Goal: Find specific page/section: Find specific page/section

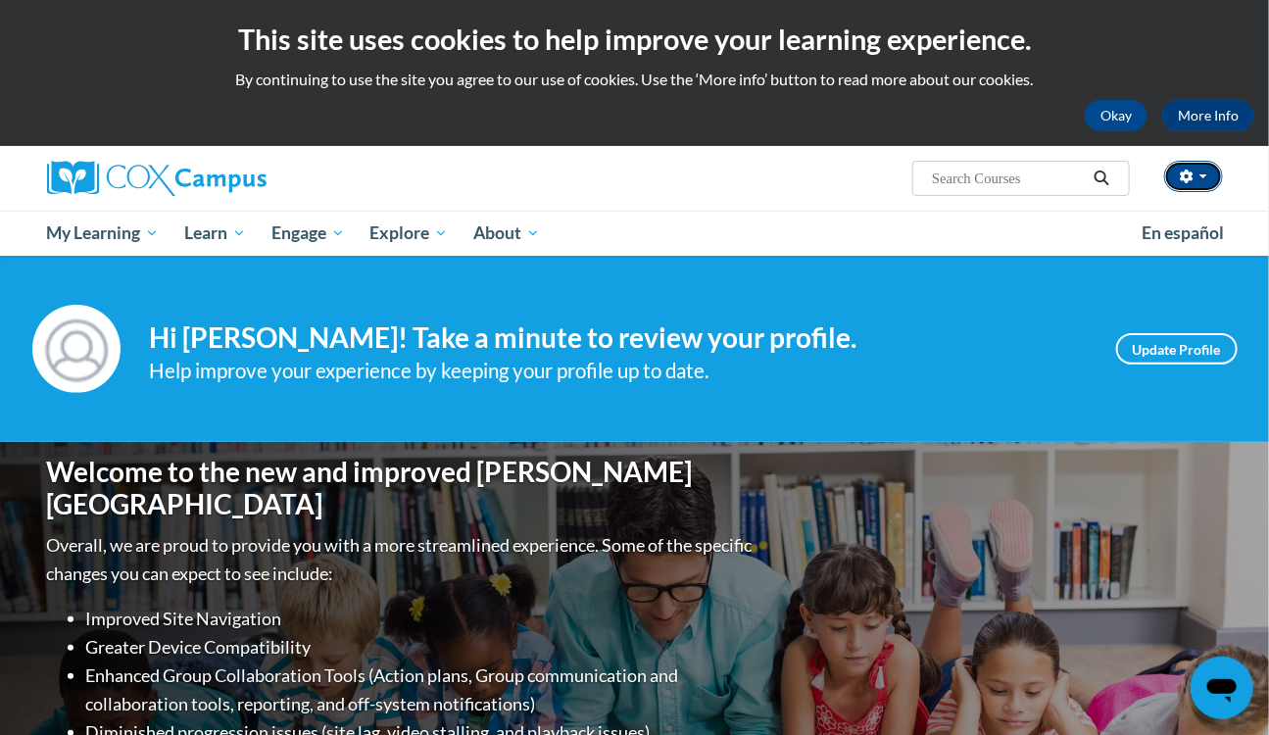
click at [1190, 173] on icon "button" at bounding box center [1186, 177] width 13 height 14
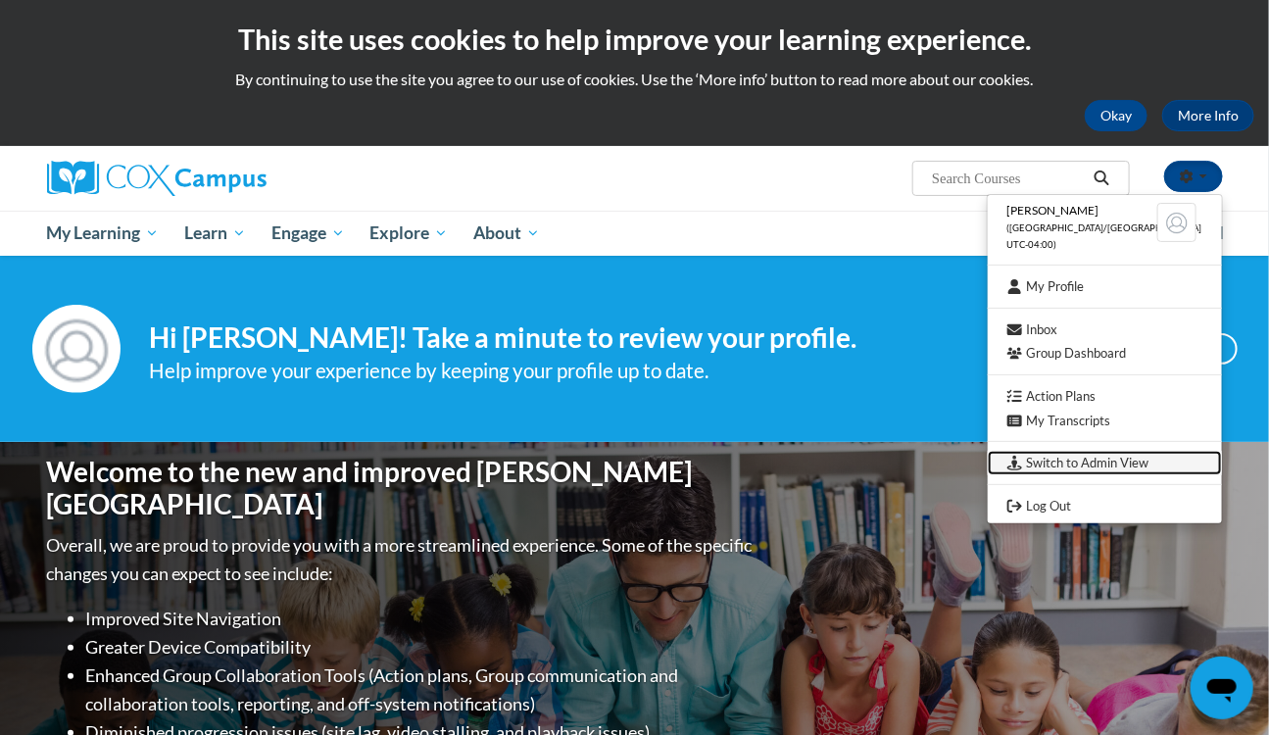
click at [1122, 460] on link "Switch to Admin View" at bounding box center [1105, 463] width 234 height 25
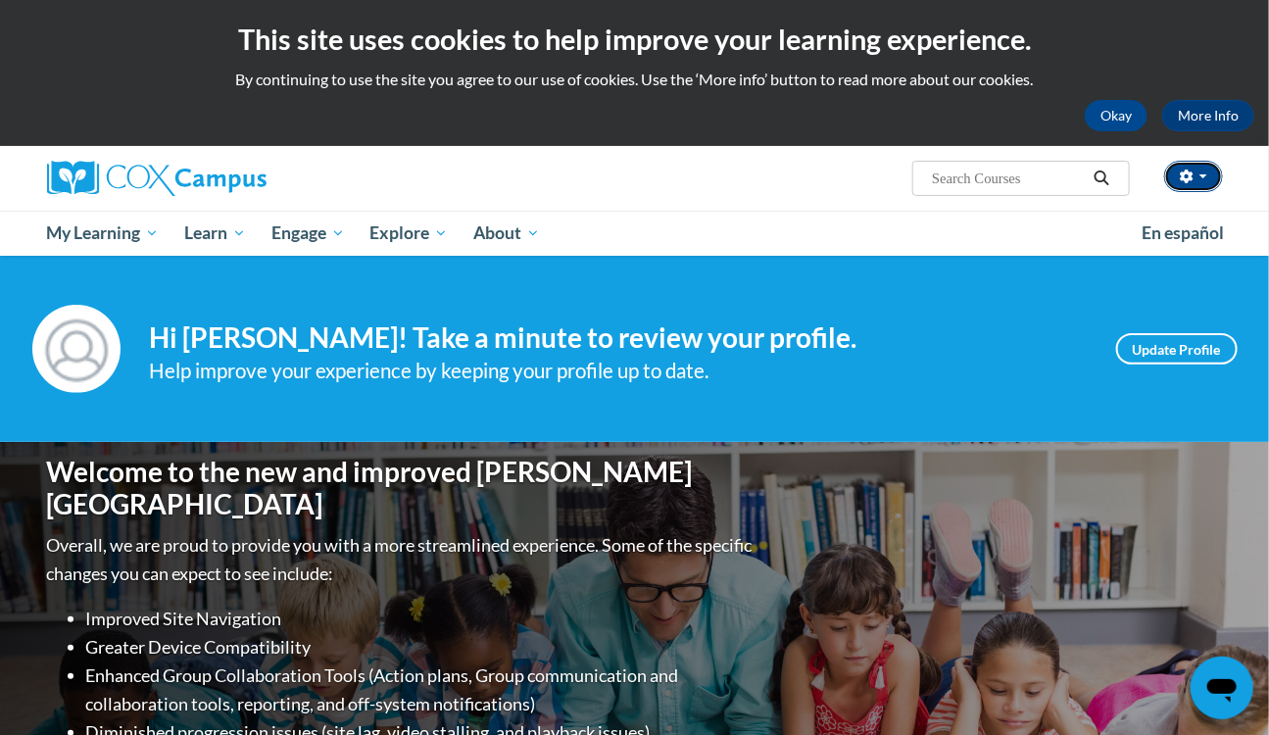
click at [1192, 180] on icon "button" at bounding box center [1187, 177] width 14 height 14
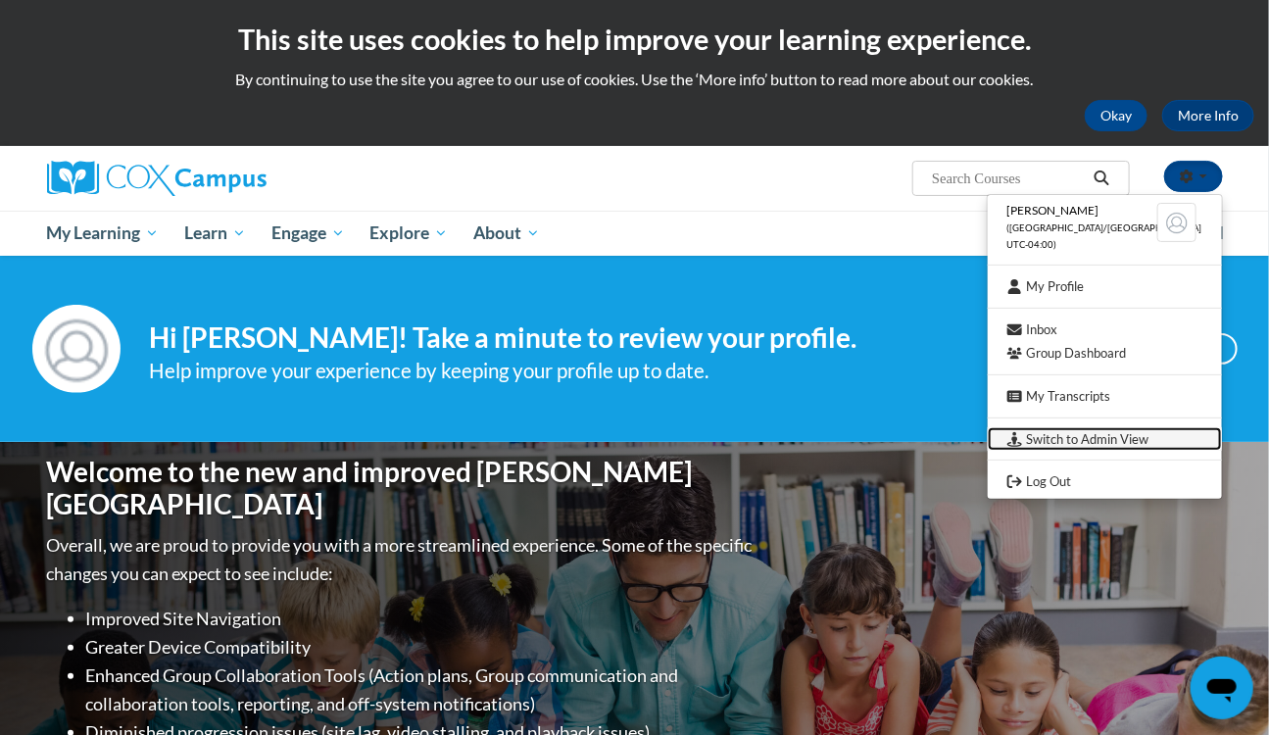
click at [1118, 438] on link "Switch to Admin View" at bounding box center [1105, 439] width 234 height 25
